Goal: Use online tool/utility

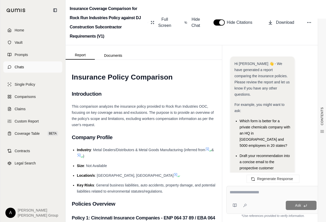
scroll to position [678, 0]
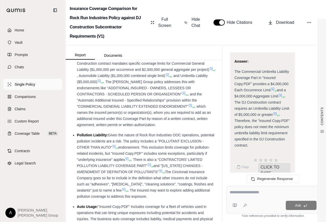
click at [23, 84] on span "Single Policy" at bounding box center [25, 84] width 21 height 5
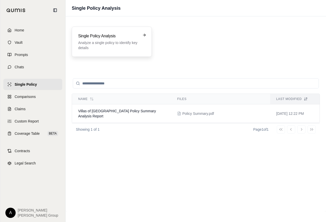
click at [127, 42] on p "Analyze a single policy to identify key details" at bounding box center [108, 45] width 60 height 10
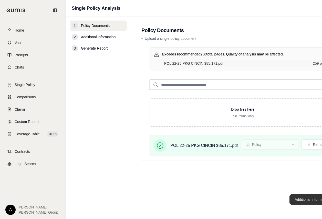
click at [306, 203] on button "Additional Information →" at bounding box center [315, 199] width 50 height 10
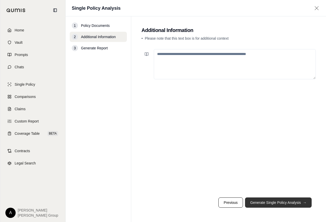
click at [294, 203] on button "Generate Single Policy Analysis →" at bounding box center [278, 203] width 67 height 10
